Goal: Navigation & Orientation: Find specific page/section

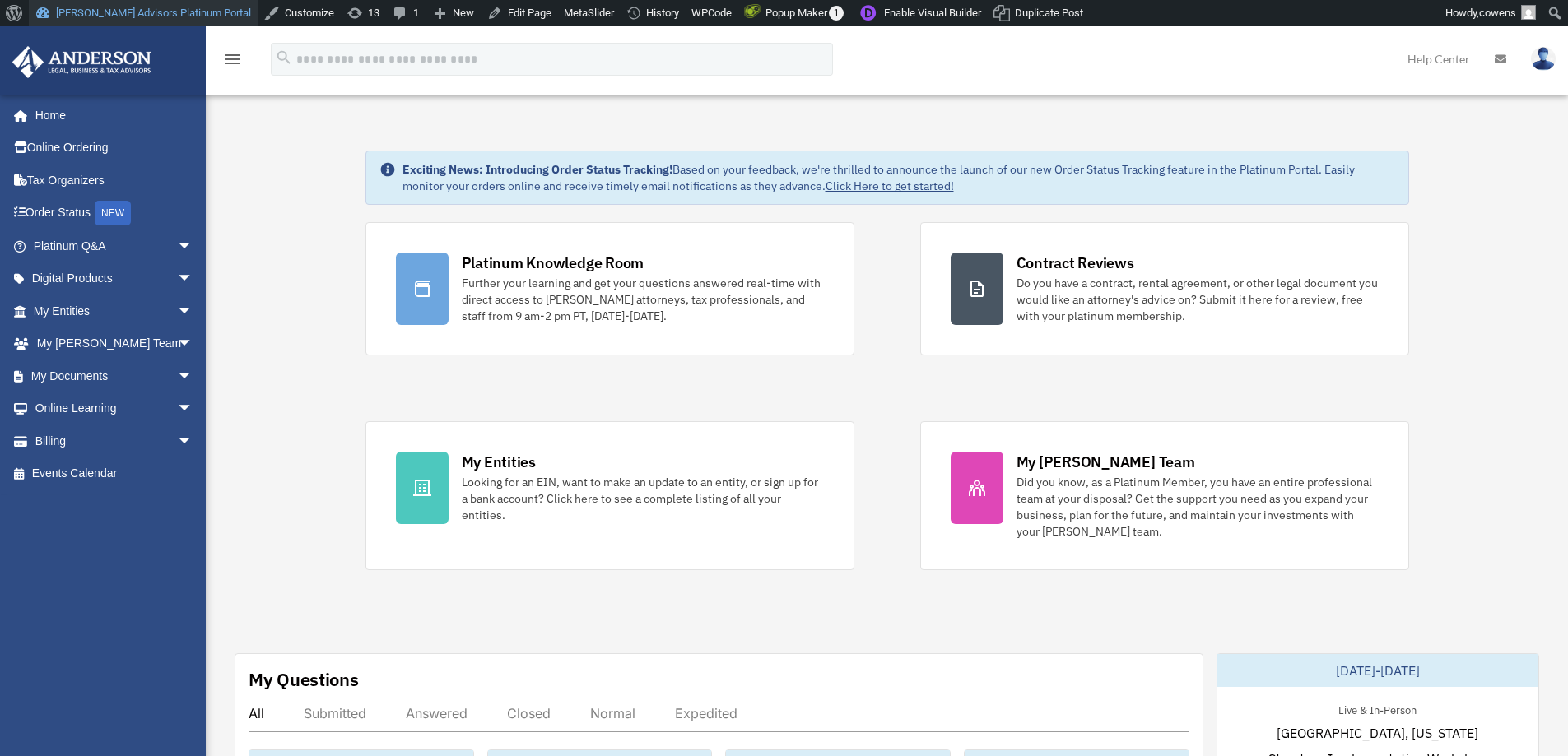
click at [157, 9] on link "[PERSON_NAME] Advisors Platinum Portal" at bounding box center [143, 13] width 229 height 26
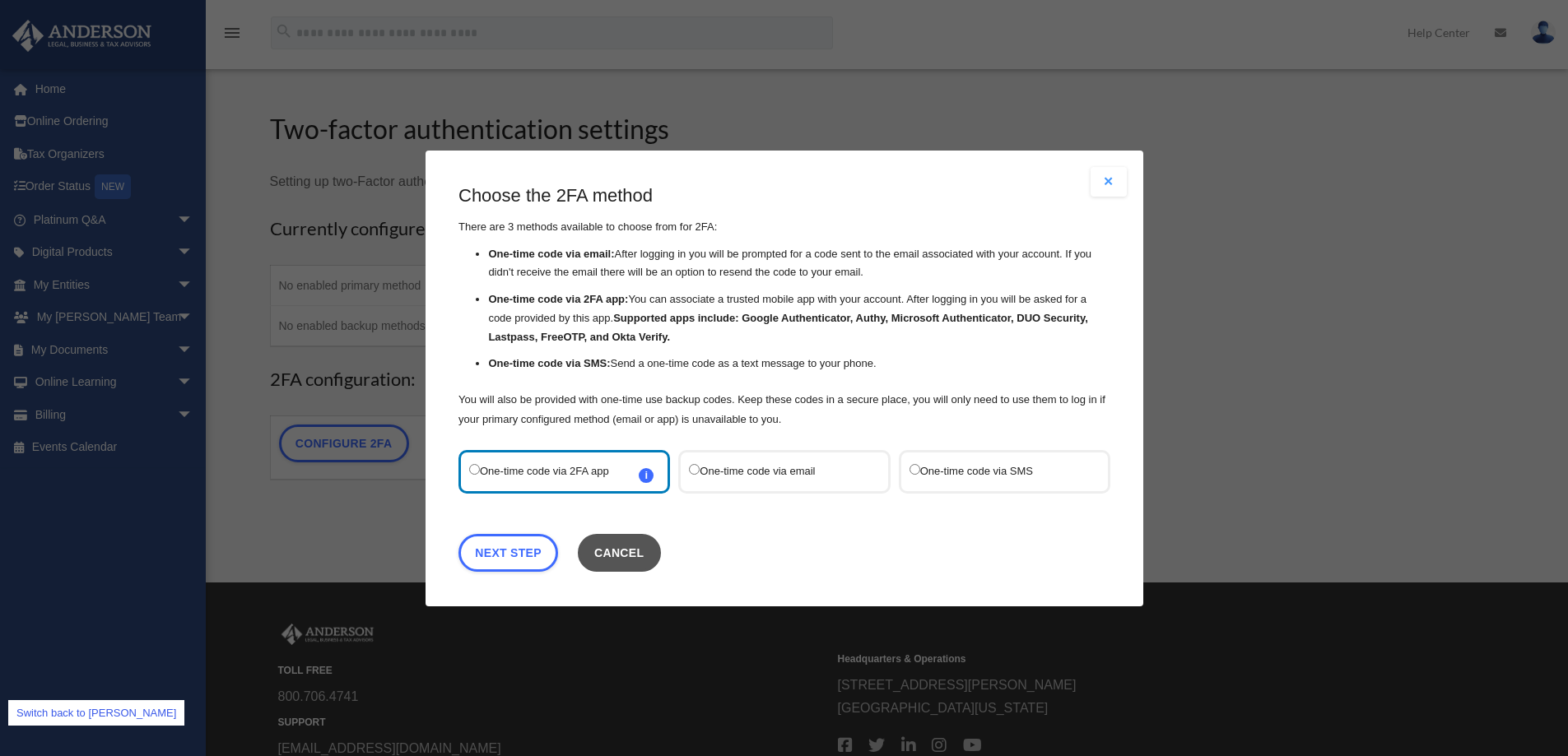
click at [627, 551] on button "Cancel" at bounding box center [619, 552] width 83 height 38
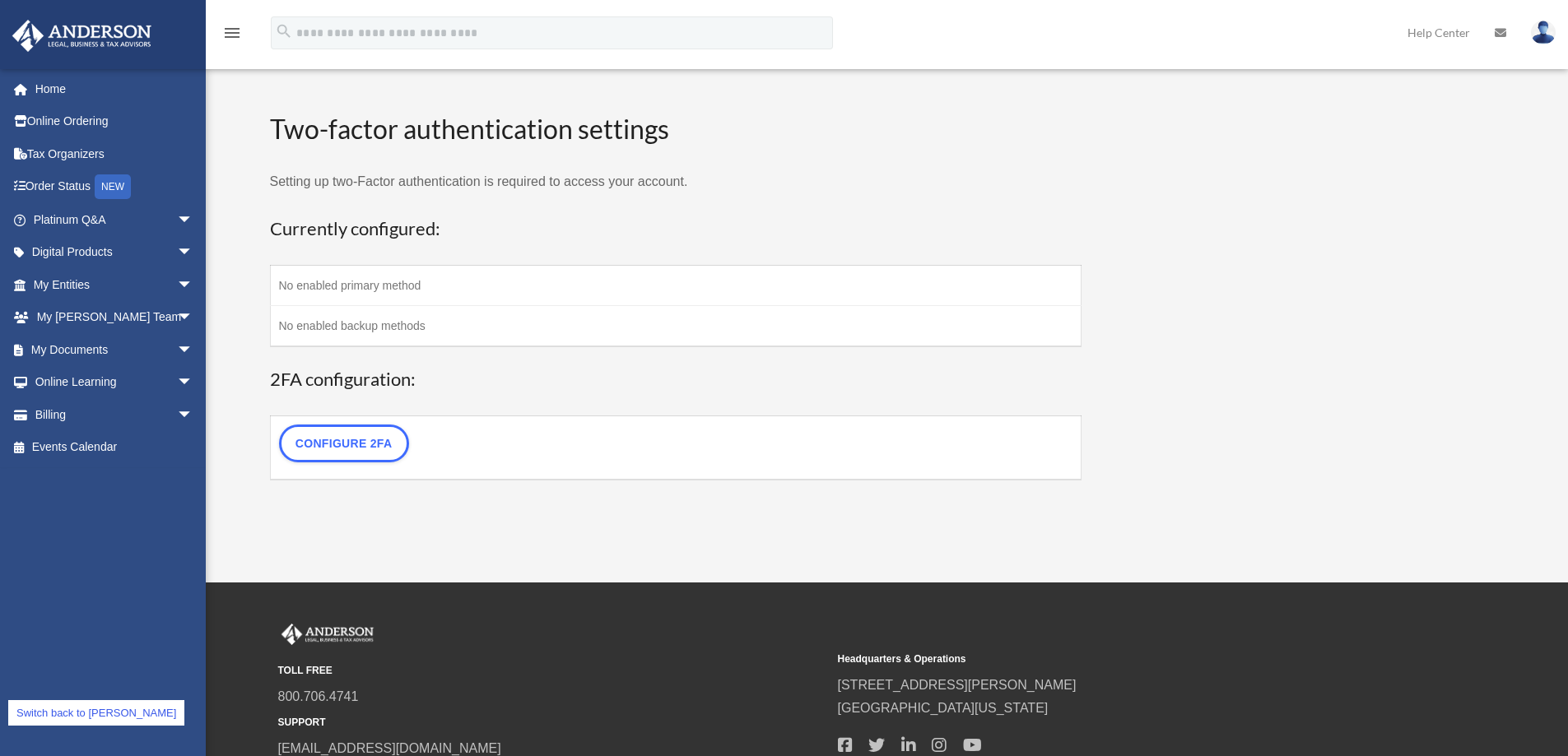
click at [84, 714] on link "Switch back to [PERSON_NAME]" at bounding box center [96, 713] width 177 height 25
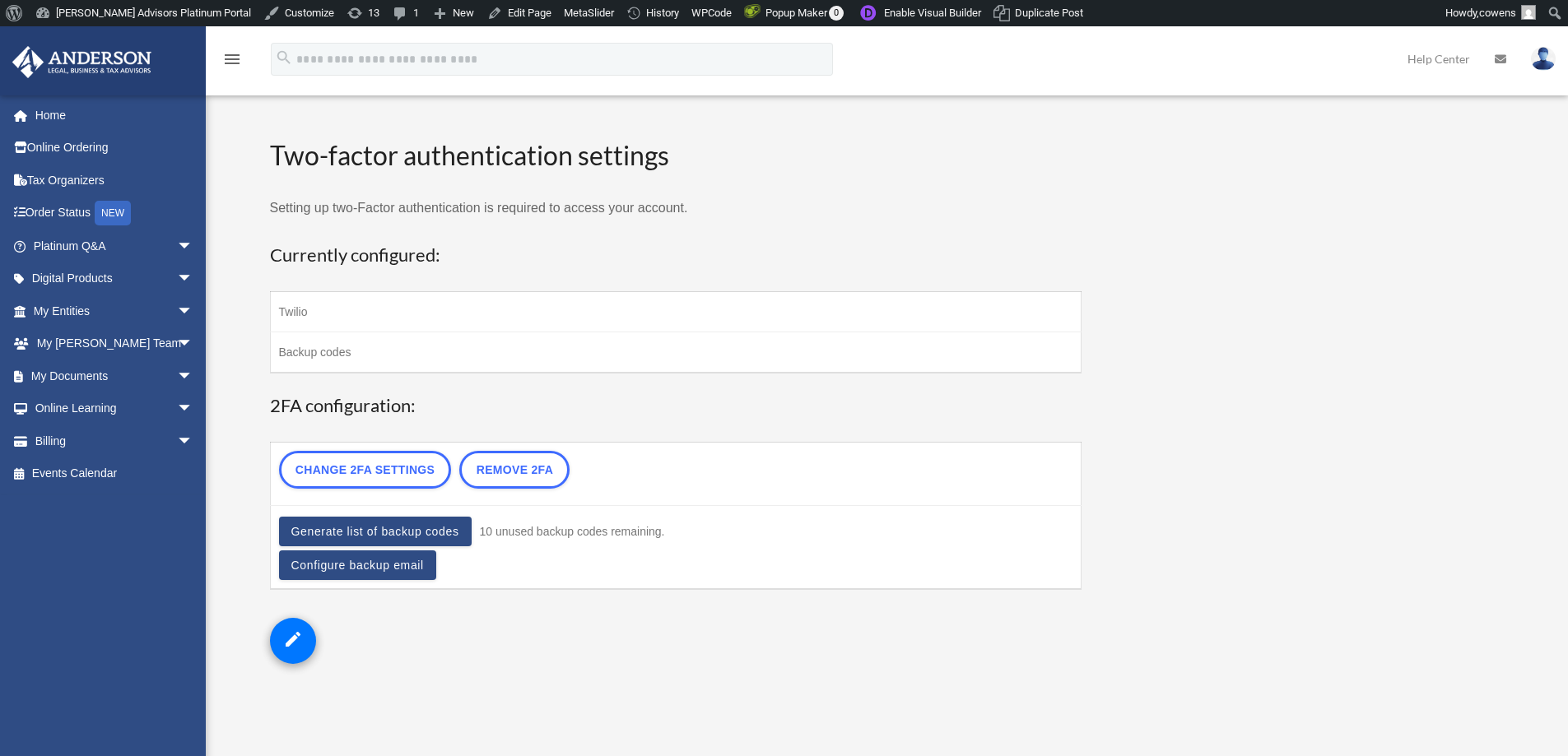
scroll to position [26, 0]
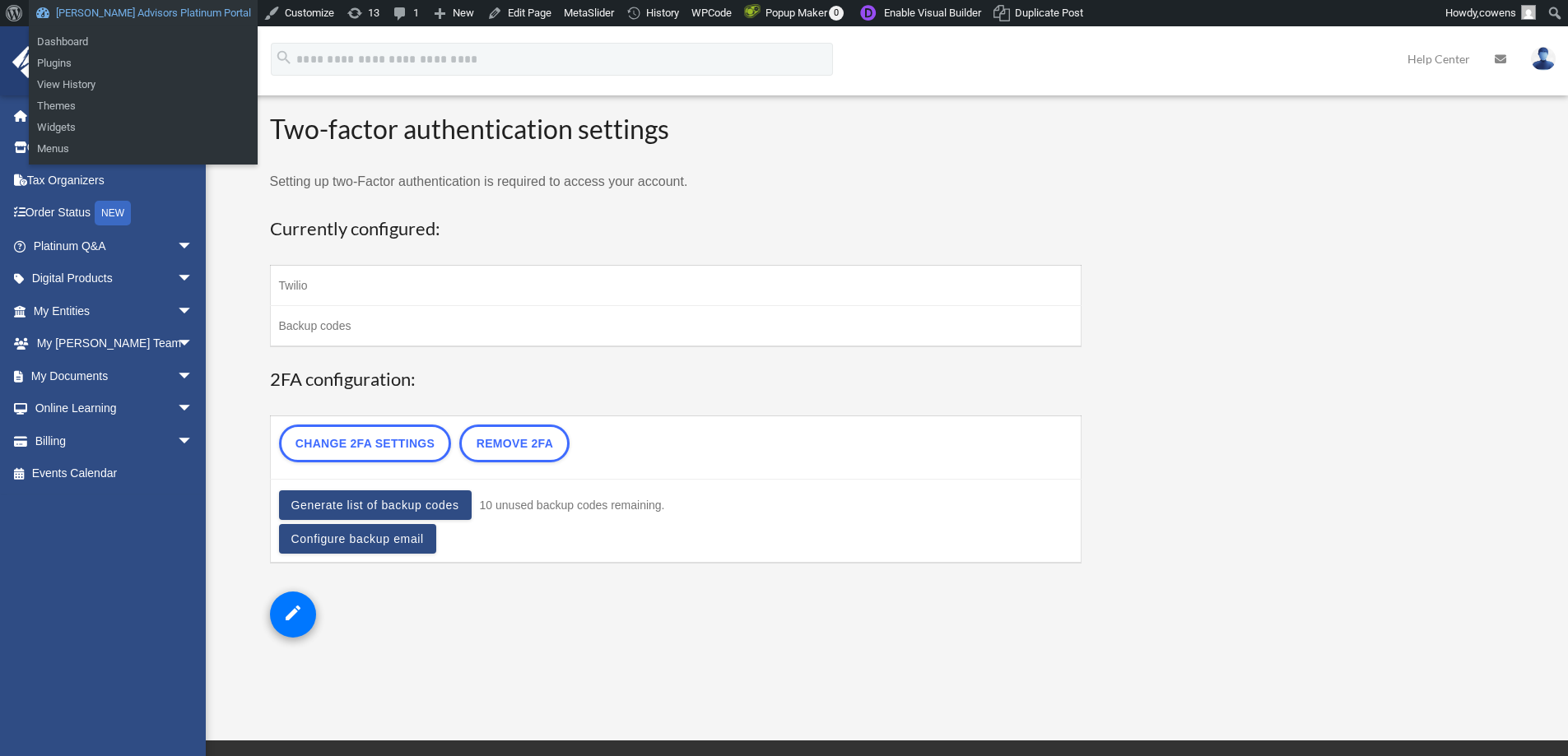
click at [128, 11] on link "[PERSON_NAME] Advisors Platinum Portal" at bounding box center [143, 13] width 229 height 26
